Goal: Transaction & Acquisition: Purchase product/service

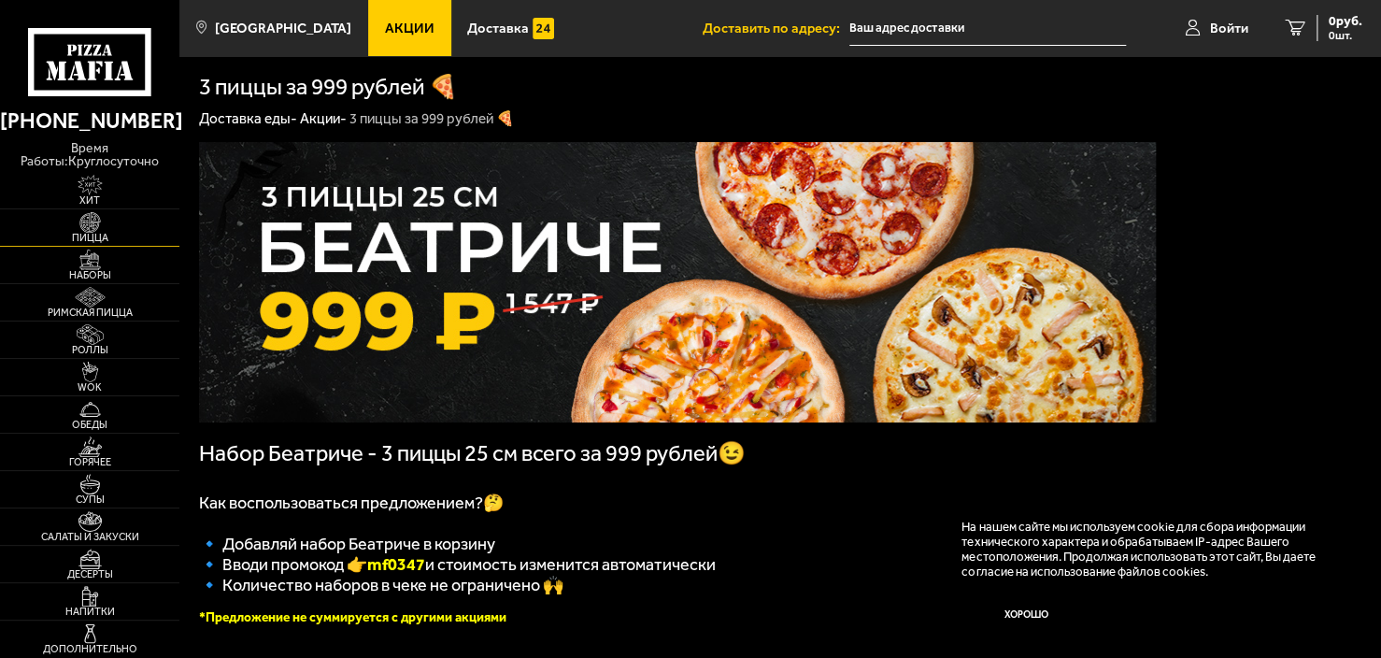
click at [82, 236] on span "Пицца" at bounding box center [89, 238] width 179 height 10
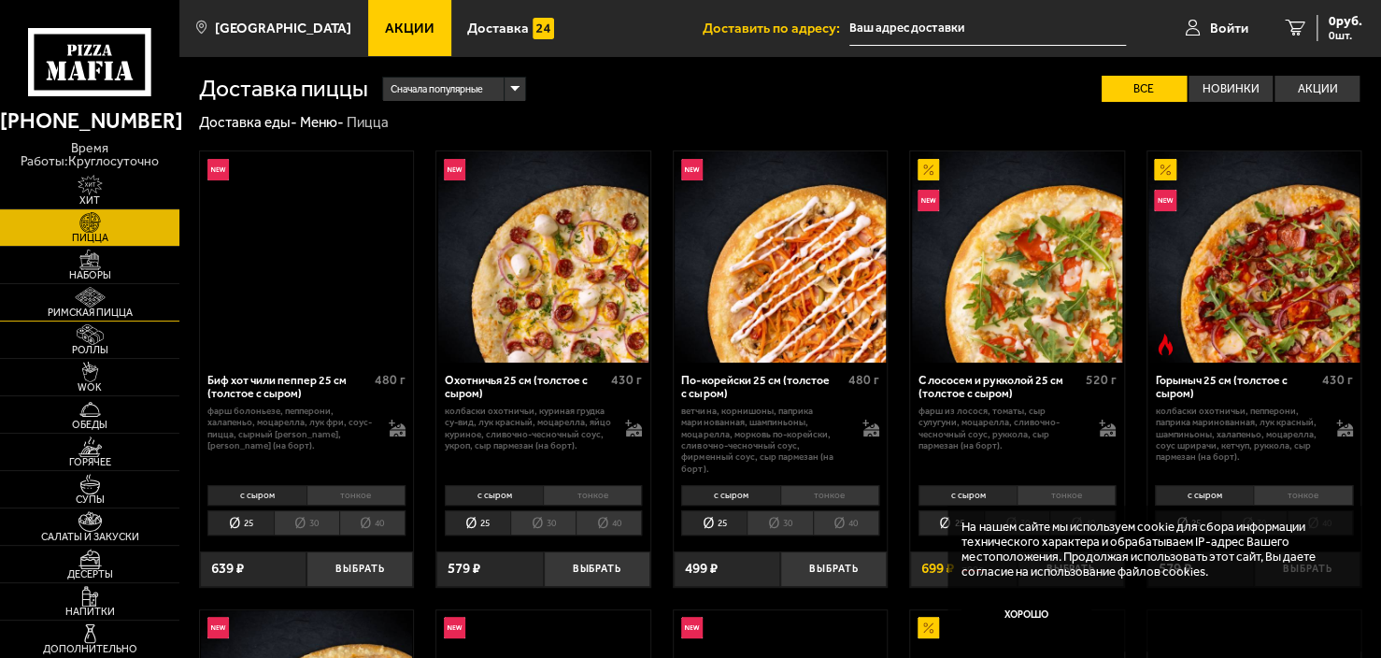
click at [96, 294] on img at bounding box center [90, 297] width 55 height 21
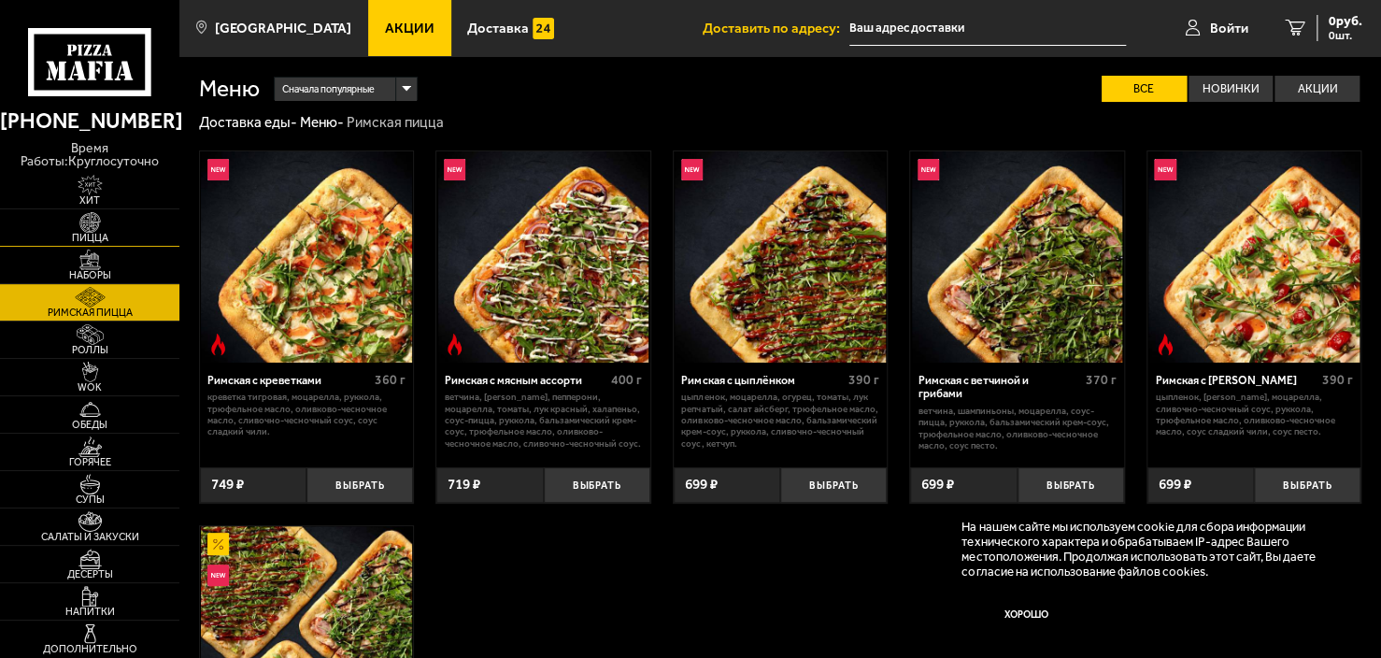
click at [104, 214] on img at bounding box center [90, 222] width 55 height 21
